Goal: Information Seeking & Learning: Learn about a topic

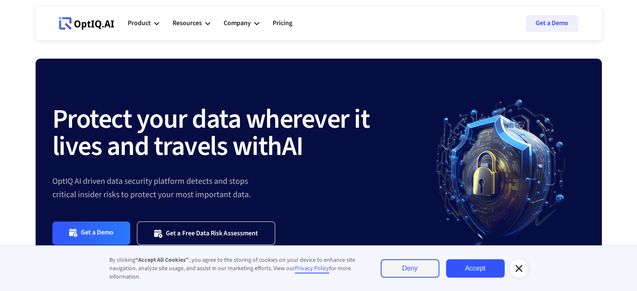
click at [522, 266] on icon at bounding box center [518, 268] width 7 height 7
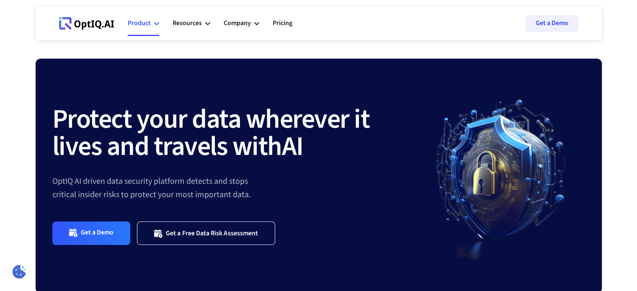
click at [155, 25] on icon at bounding box center [156, 23] width 5 height 5
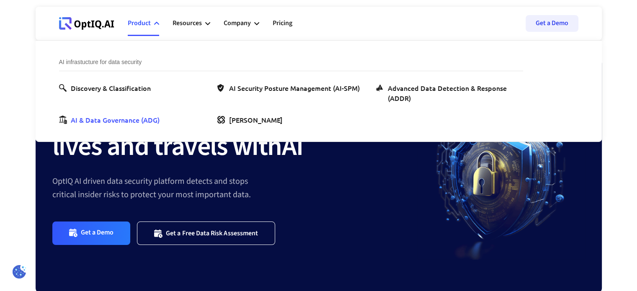
click at [114, 122] on div "AI & Data Governance (ADG)" at bounding box center [115, 120] width 89 height 10
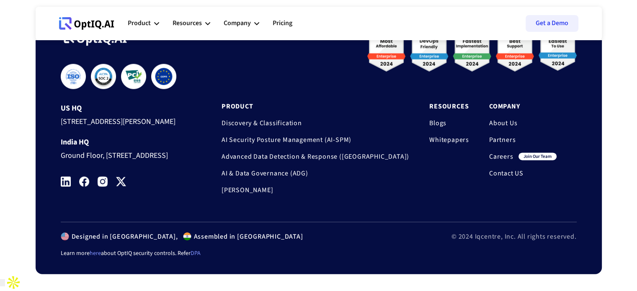
scroll to position [1791, 0]
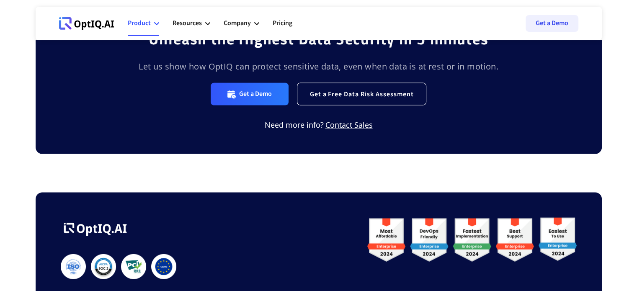
click at [151, 27] on div "Product" at bounding box center [143, 23] width 31 height 25
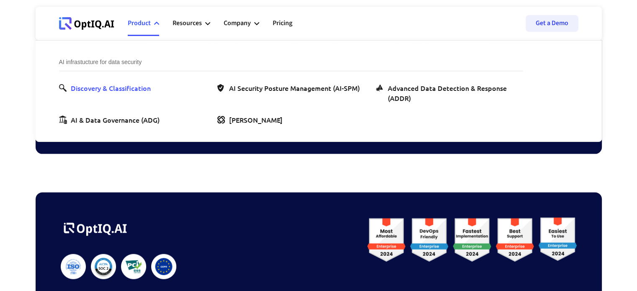
click at [136, 90] on div "Discovery & Classification" at bounding box center [111, 88] width 80 height 10
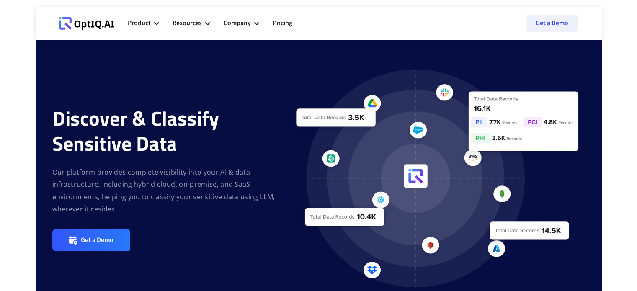
scroll to position [42, 0]
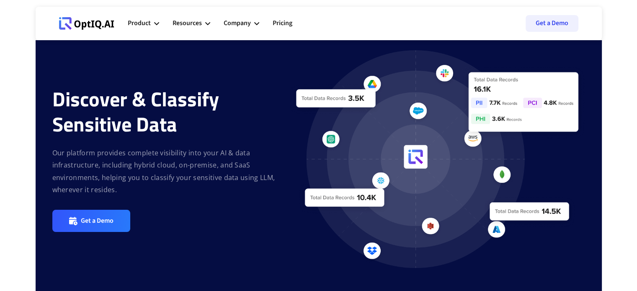
click at [368, 83] on img at bounding box center [436, 159] width 295 height 218
click at [449, 76] on img at bounding box center [436, 159] width 295 height 218
click at [157, 25] on icon at bounding box center [156, 23] width 5 height 5
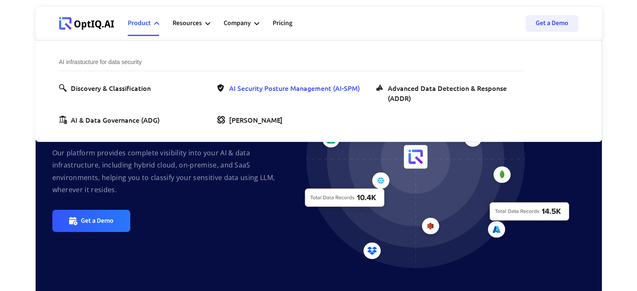
click at [258, 88] on div "AI Security Posture Management (AI-SPM)" at bounding box center [294, 88] width 131 height 10
